Goal: Communication & Community: Share content

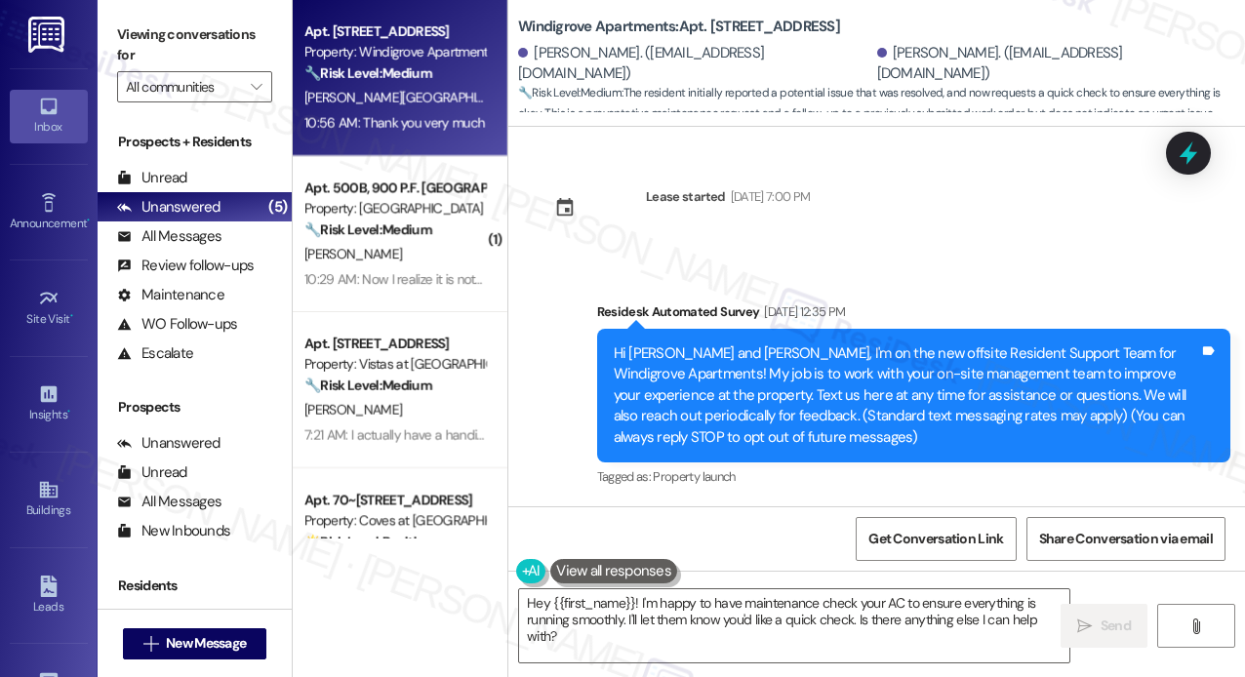
scroll to position [20910, 0]
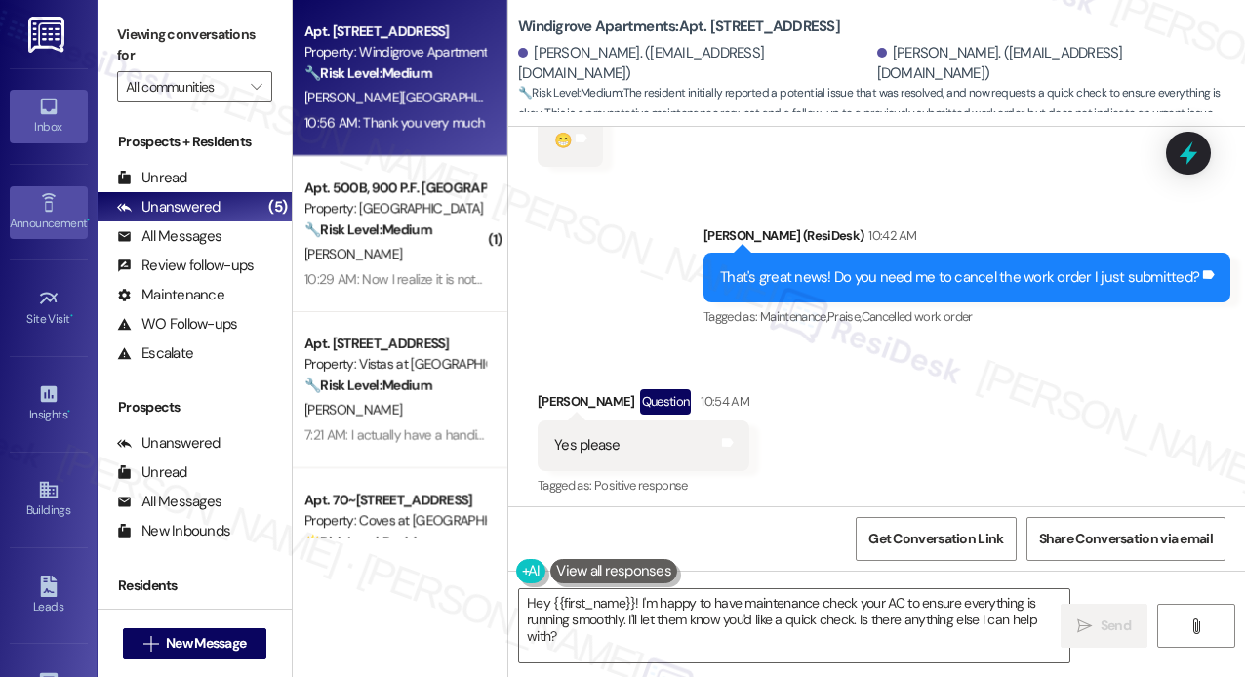
click at [45, 222] on div "Announcement •" at bounding box center [49, 224] width 98 height 20
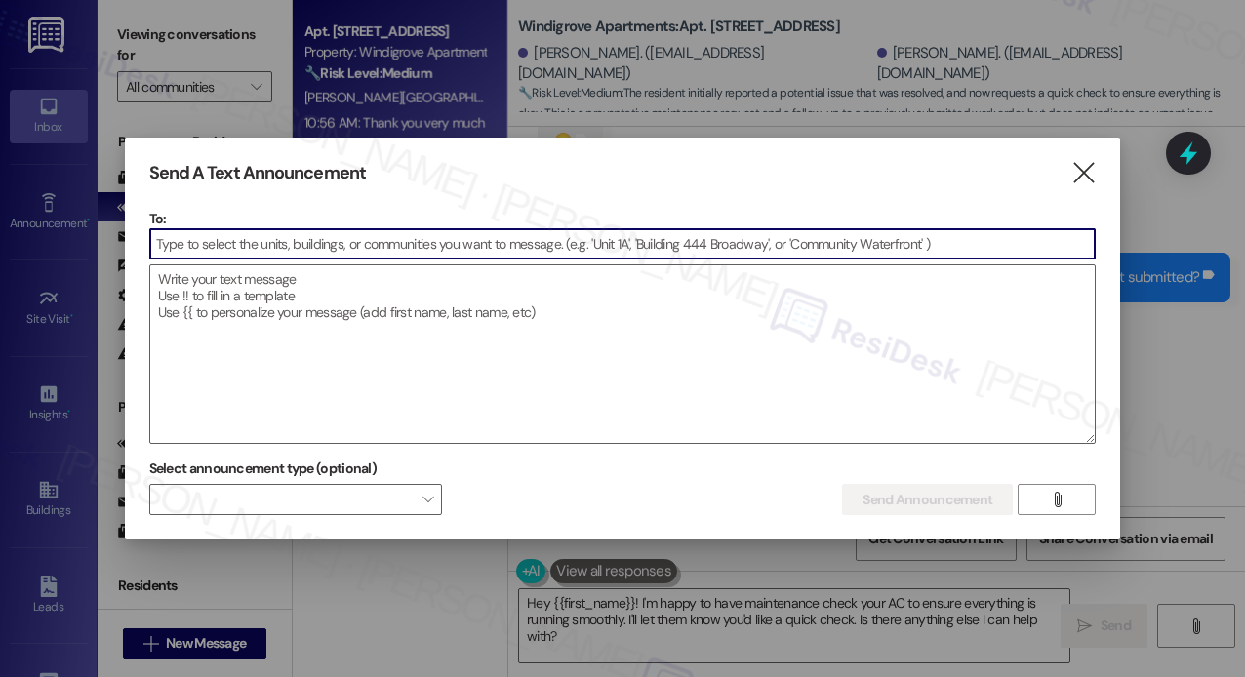
type input "c"
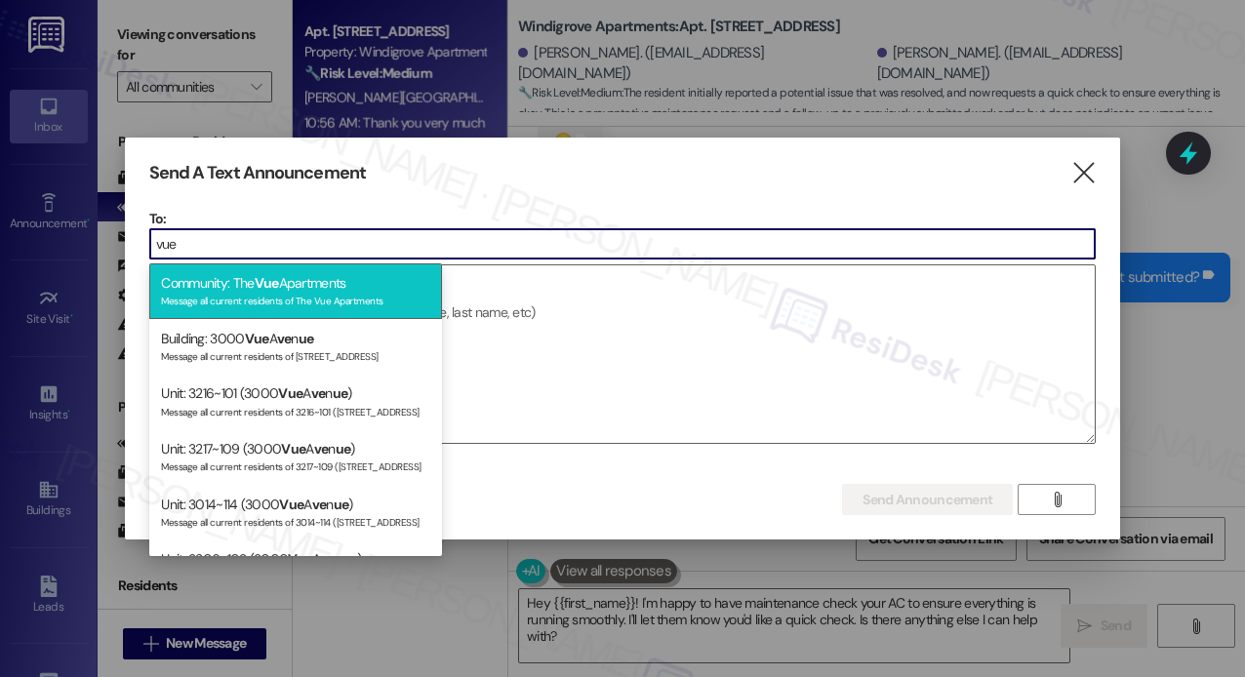
type input "vue"
click at [308, 295] on div "Message all current residents of The Vue Apartments" at bounding box center [295, 299] width 269 height 17
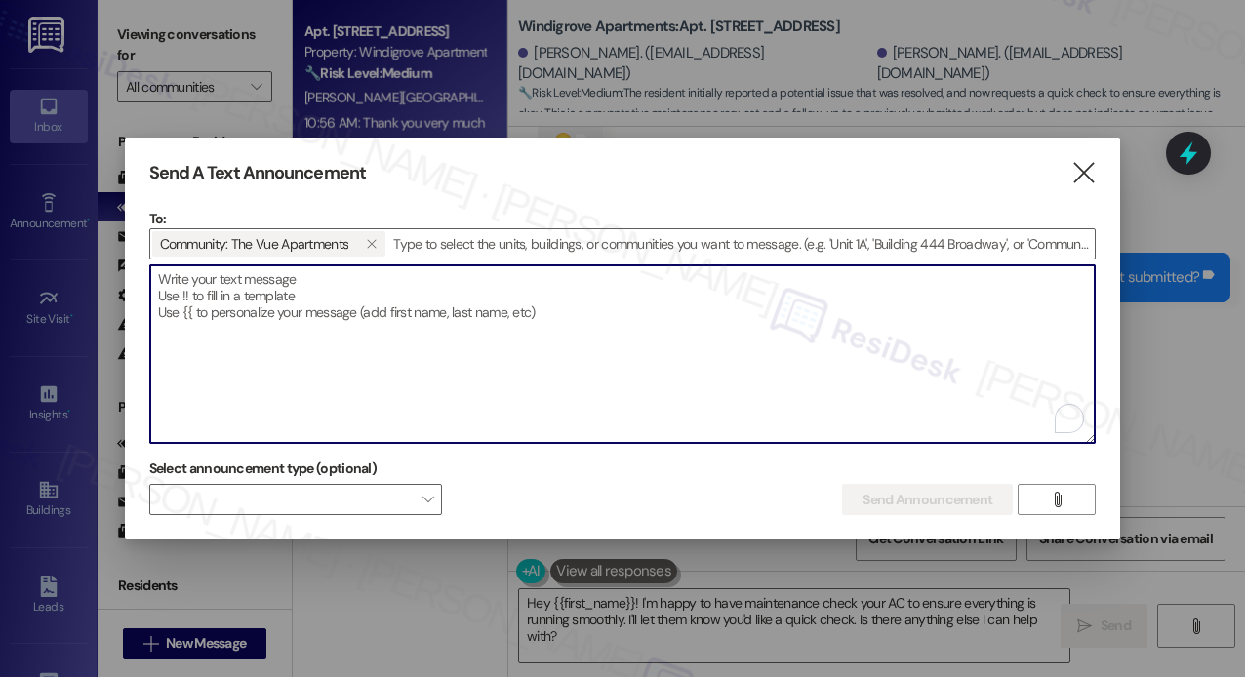
click at [309, 295] on textarea "To enrich screen reader interactions, please activate Accessibility in Grammarl…" at bounding box center [623, 354] width 946 height 178
paste textarea "Hi {{first_name}}! Attention Residents We kindly ask all pet owners to be mindf…"
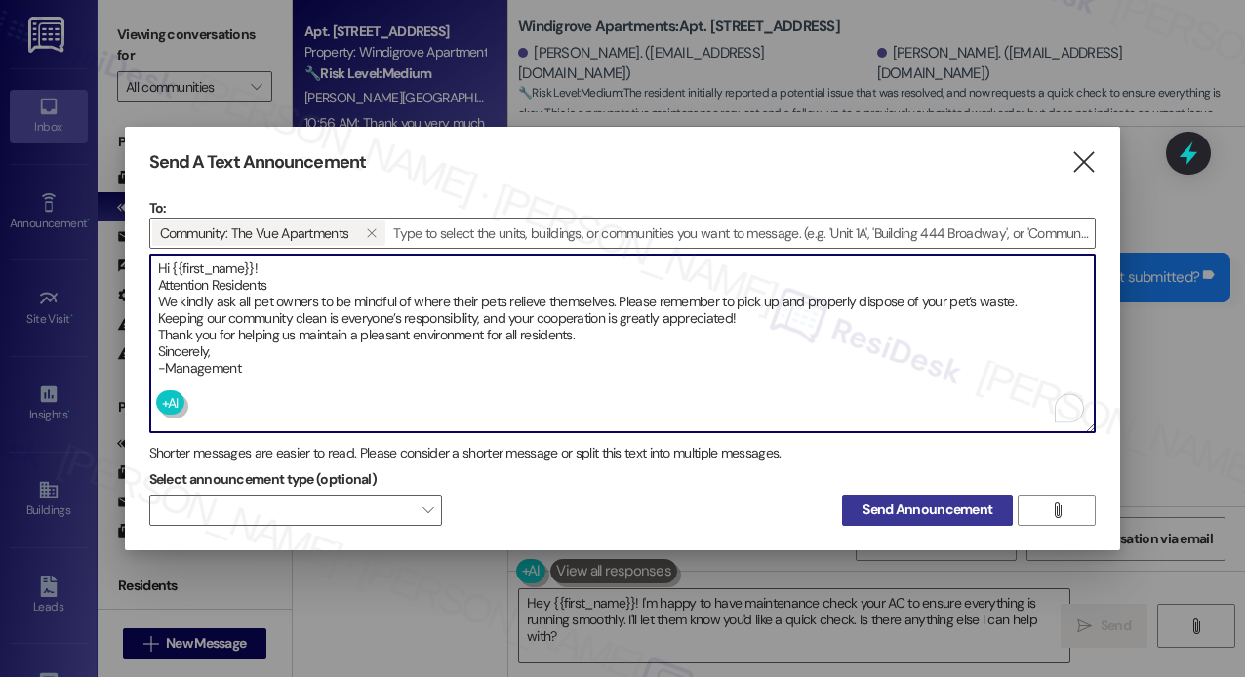
type textarea "Hi {{first_name}}! Attention Residents We kindly ask all pet owners to be mindf…"
click at [922, 504] on span "Send Announcement" at bounding box center [928, 510] width 130 height 20
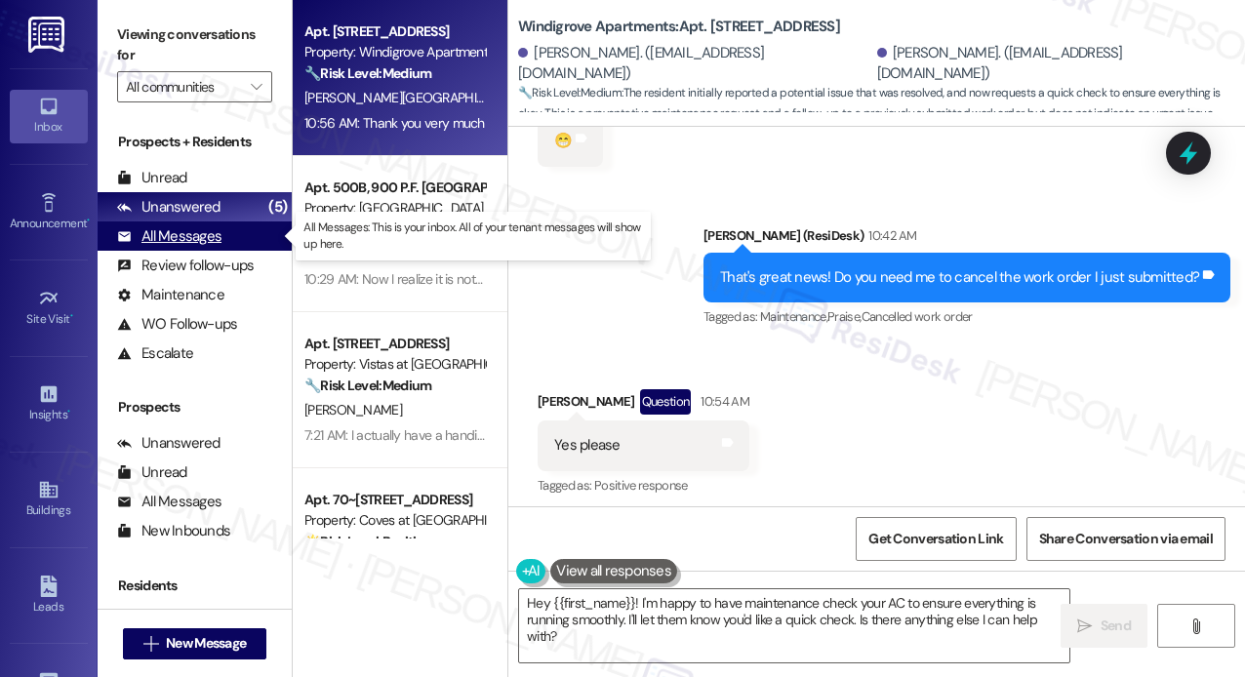
click at [196, 234] on div "All Messages" at bounding box center [169, 236] width 104 height 20
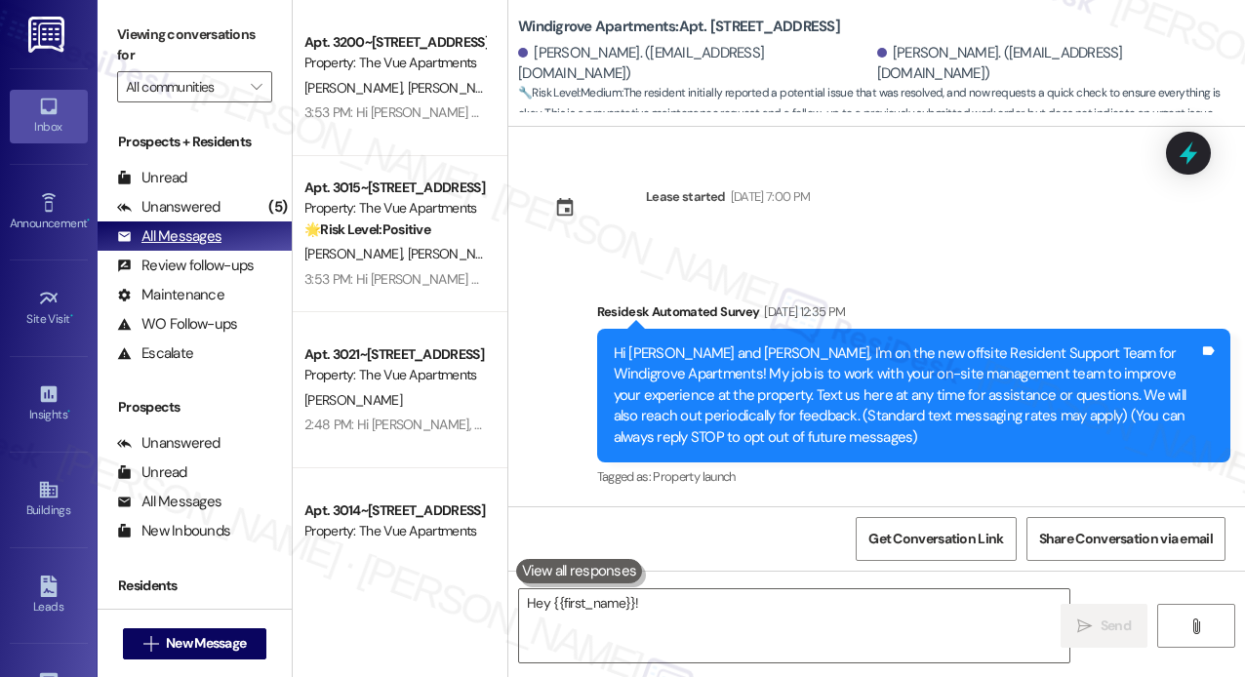
scroll to position [20909, 0]
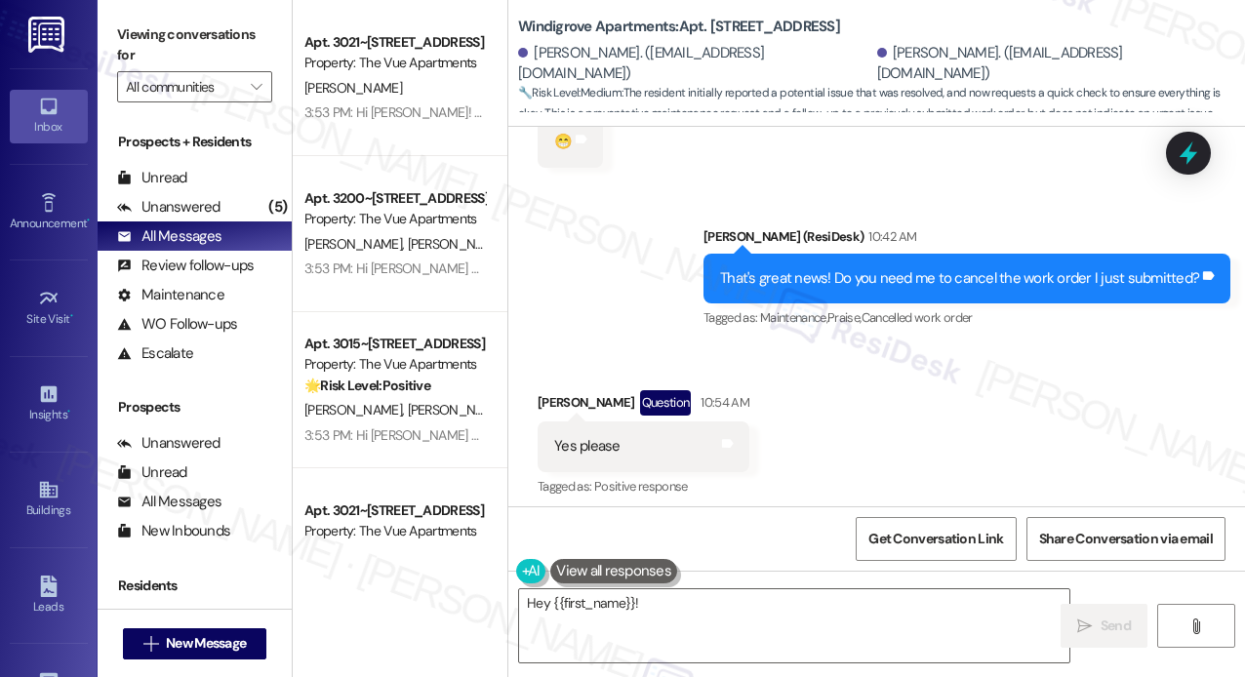
click at [437, 87] on div "[PERSON_NAME]" at bounding box center [395, 88] width 184 height 24
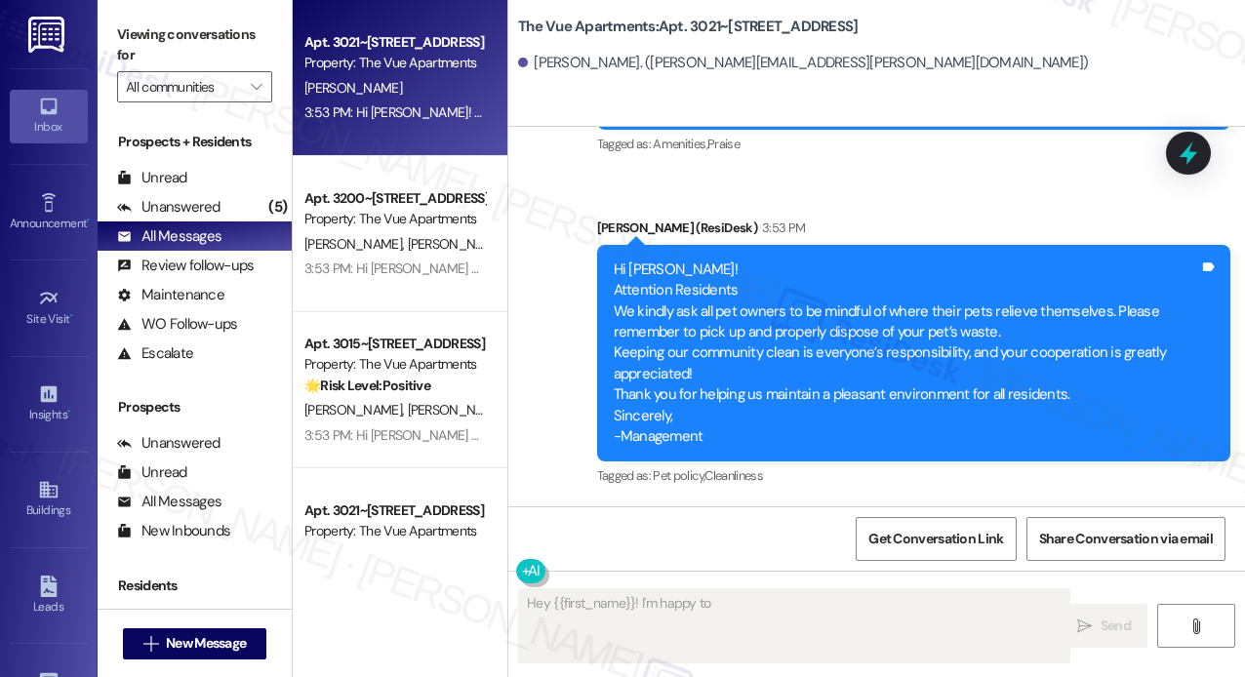
scroll to position [5310, 0]
